Goal: Task Accomplishment & Management: Manage account settings

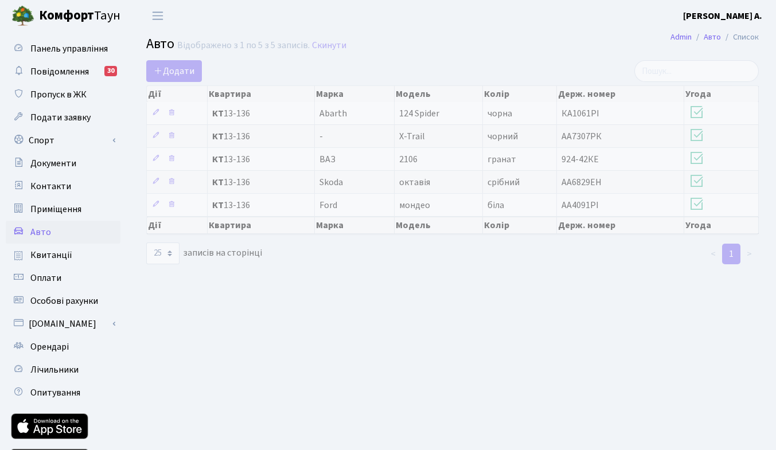
select select "25"
click at [337, 116] on span "Abarth" at bounding box center [334, 113] width 28 height 13
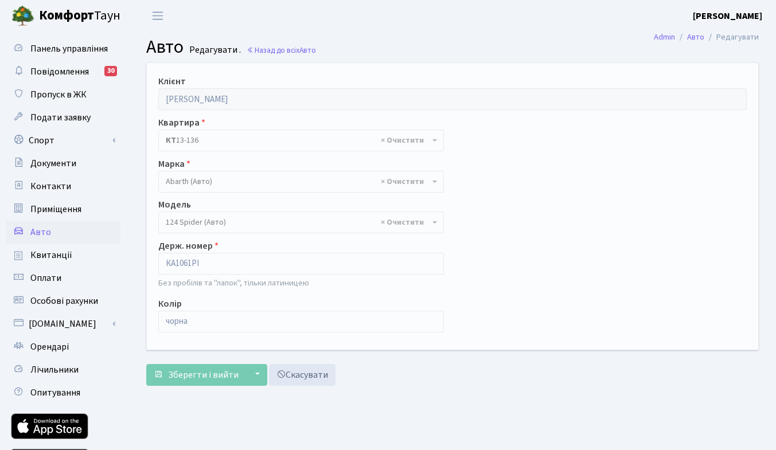
select select "1"
click at [200, 178] on span "× Abarth (Авто)" at bounding box center [298, 181] width 264 height 11
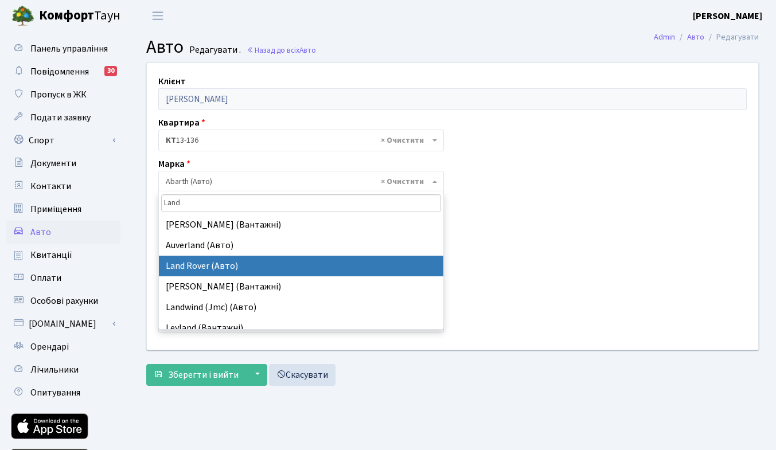
type input "Land"
select select "75"
select select
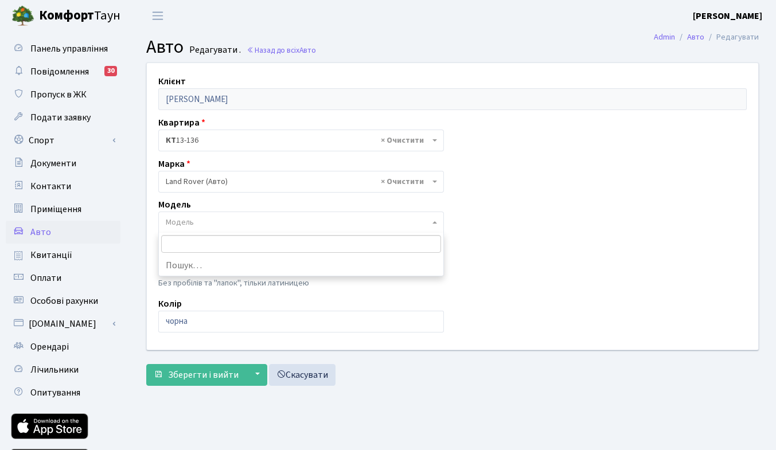
click at [204, 217] on span "Модель" at bounding box center [298, 222] width 264 height 11
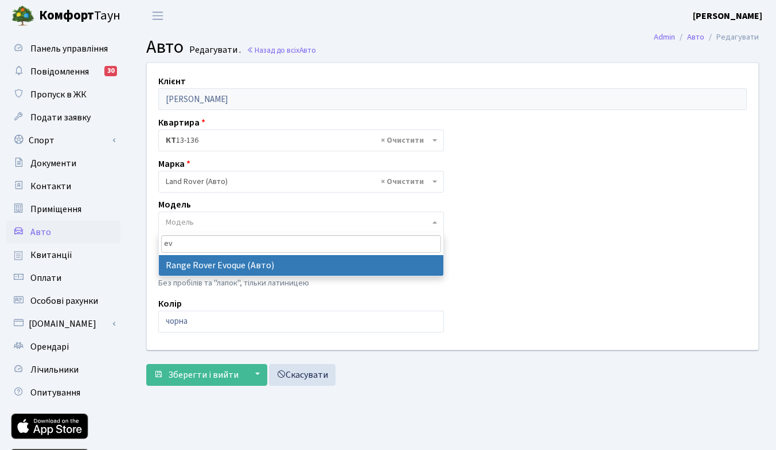
type input "ev"
select select "1274"
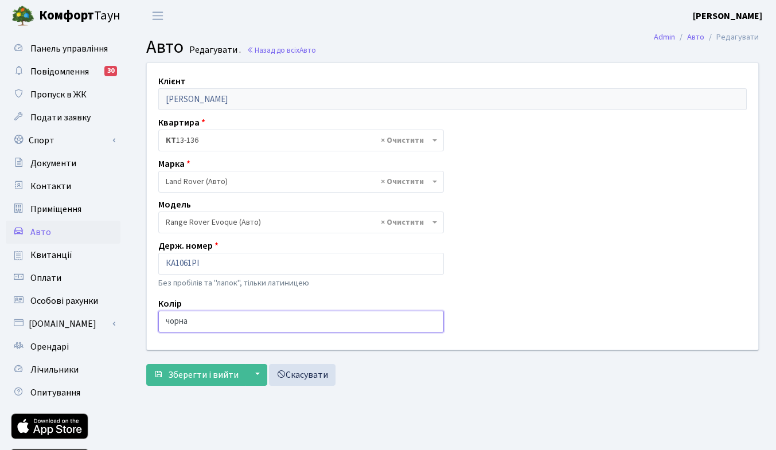
click at [217, 316] on input "чорна" at bounding box center [301, 322] width 286 height 22
drag, startPoint x: 217, startPoint y: 316, endPoint x: 96, endPoint y: 300, distance: 122.1
click at [96, 300] on div "Панель управління Повідомлення 30 Пропуск в ЖК Подати заявку Спорт Бронювання С…" at bounding box center [388, 260] width 776 height 456
type input ","
type input "білий"
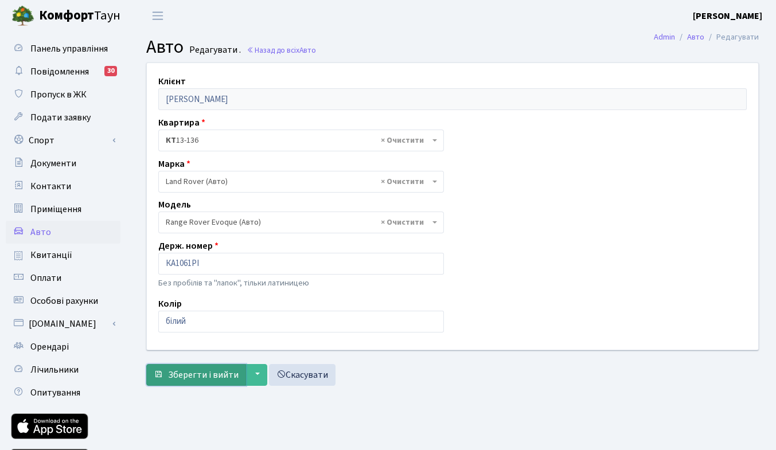
click at [181, 376] on span "Зберегти і вийти" at bounding box center [203, 375] width 71 height 13
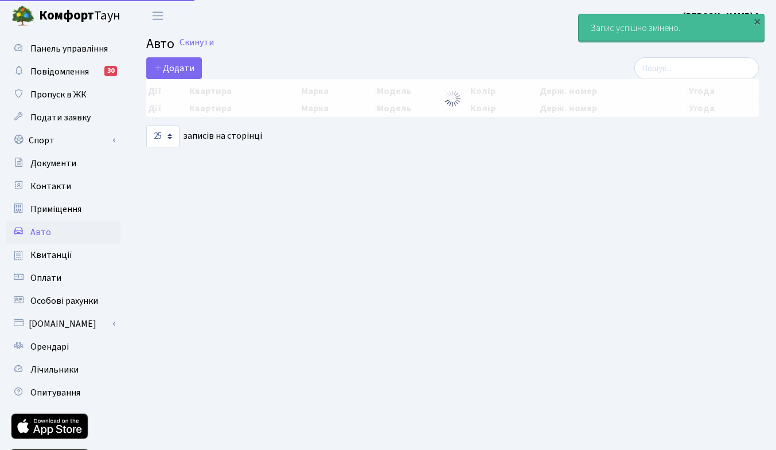
select select "25"
